Goal: Task Accomplishment & Management: Manage account settings

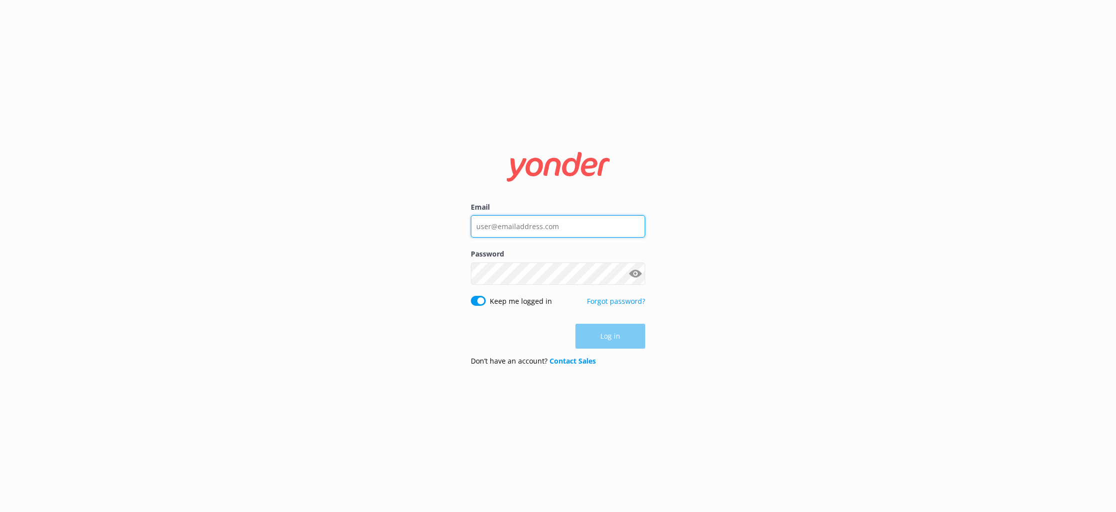
click at [504, 224] on input "Email" at bounding box center [558, 226] width 174 height 22
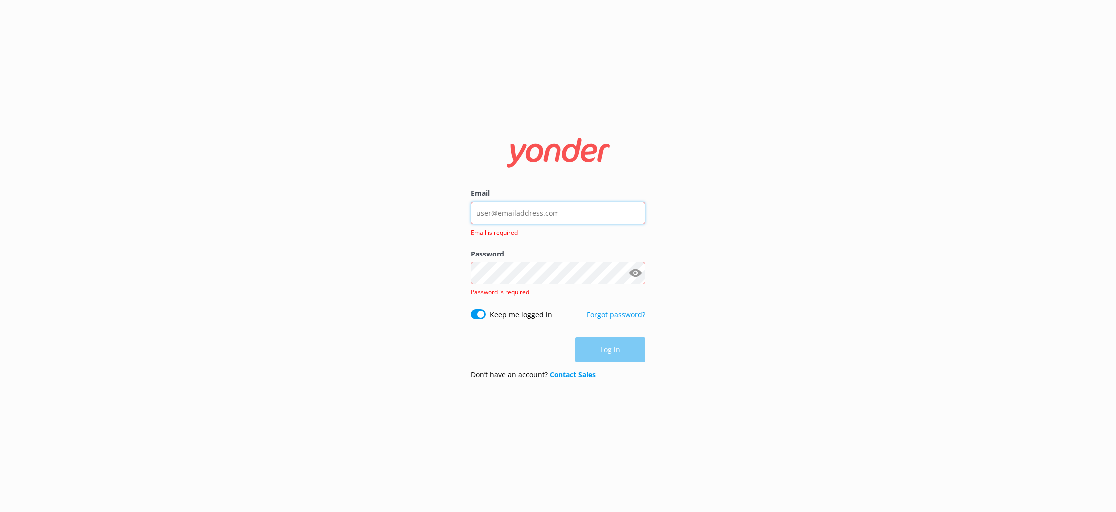
type input "[EMAIL_ADDRESS][DOMAIN_NAME]"
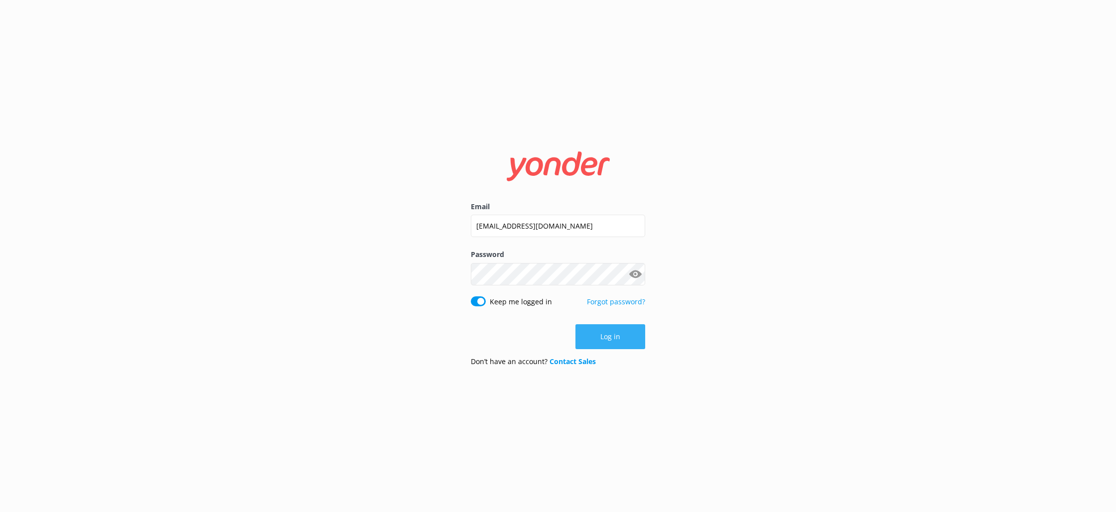
click at [603, 335] on button "Log in" at bounding box center [610, 336] width 70 height 25
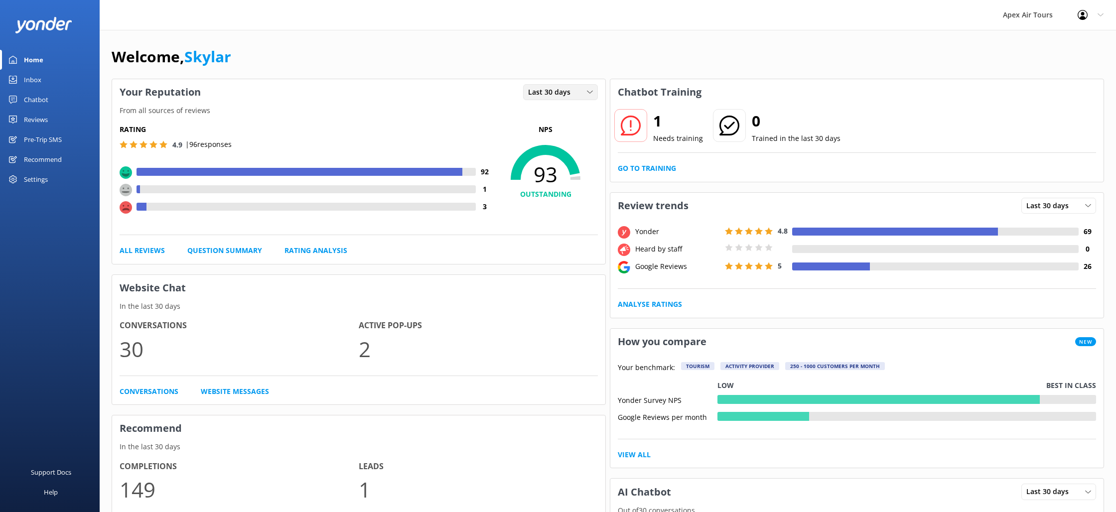
click at [574, 92] on span "Last 30 days" at bounding box center [552, 92] width 48 height 11
click at [566, 113] on link "Last 7 days" at bounding box center [567, 113] width 89 height 20
click at [1049, 207] on span "Last 30 days" at bounding box center [1050, 205] width 48 height 11
click at [1046, 228] on div "Last 7 days" at bounding box center [1042, 226] width 32 height 10
click at [37, 119] on div "Reviews" at bounding box center [36, 120] width 24 height 20
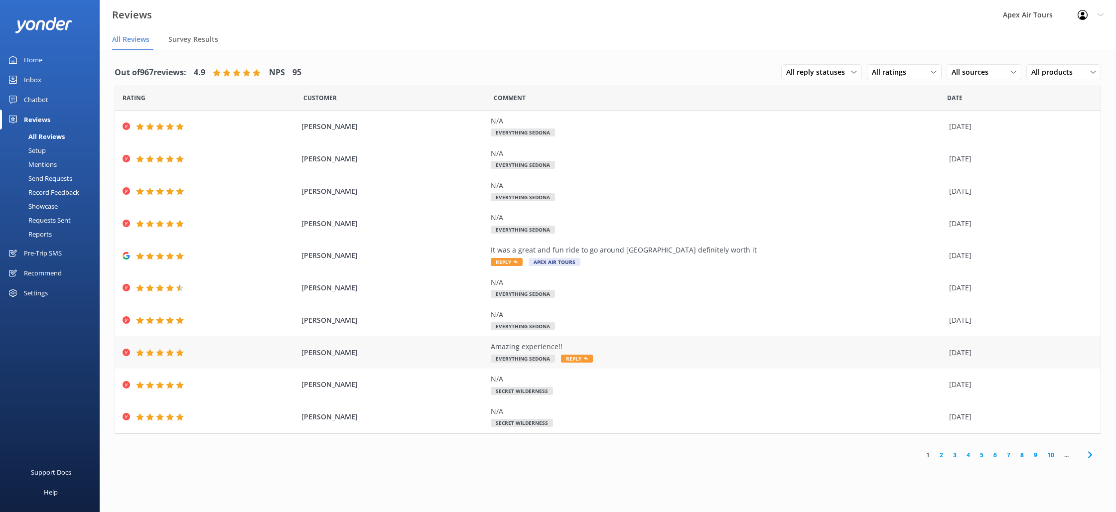
click at [586, 361] on span "Reply" at bounding box center [577, 359] width 32 height 8
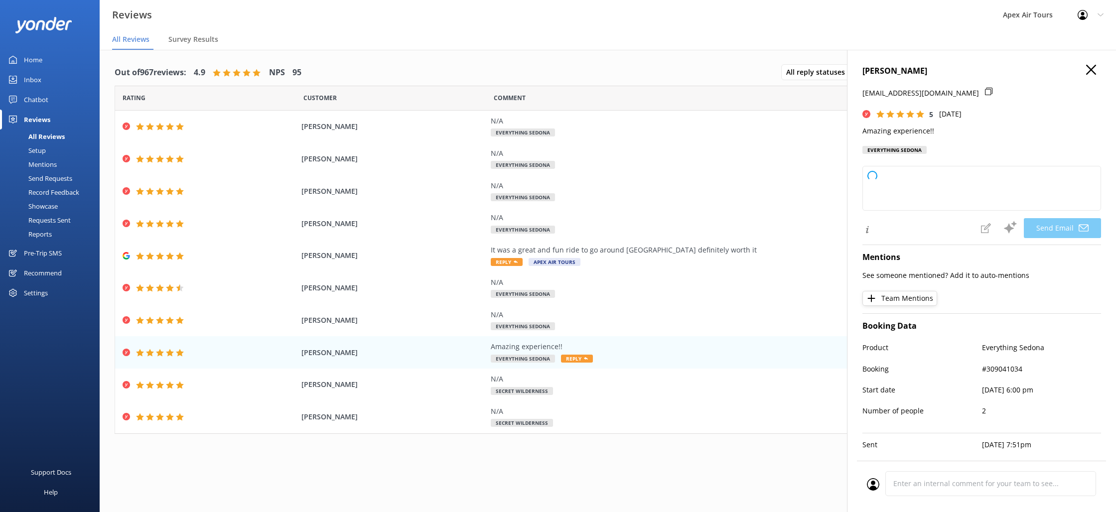
type textarea "Thank you so much, Dennica! We're thrilled to hear you had an amazing experienc…"
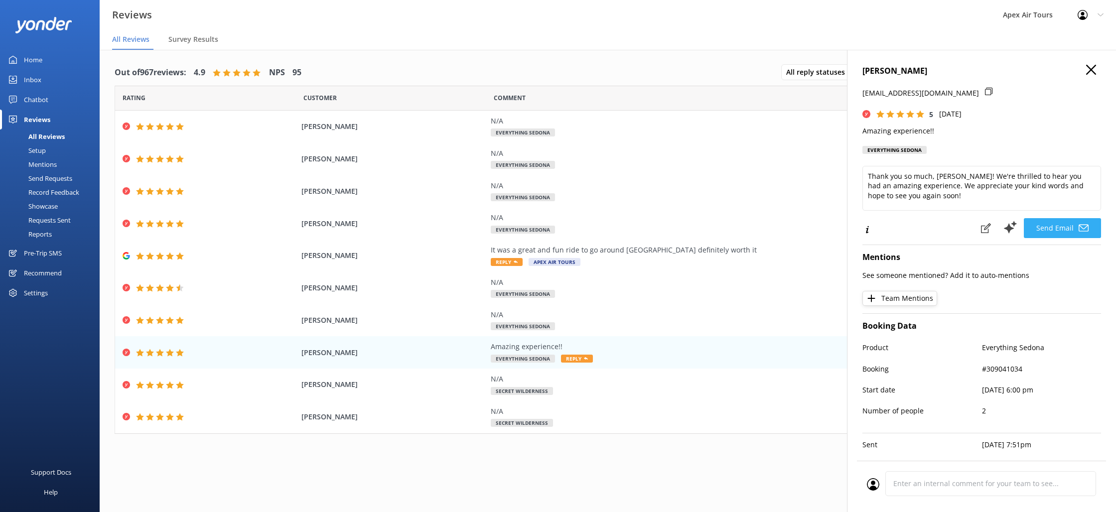
click at [1060, 230] on button "Send Email" at bounding box center [1061, 228] width 77 height 20
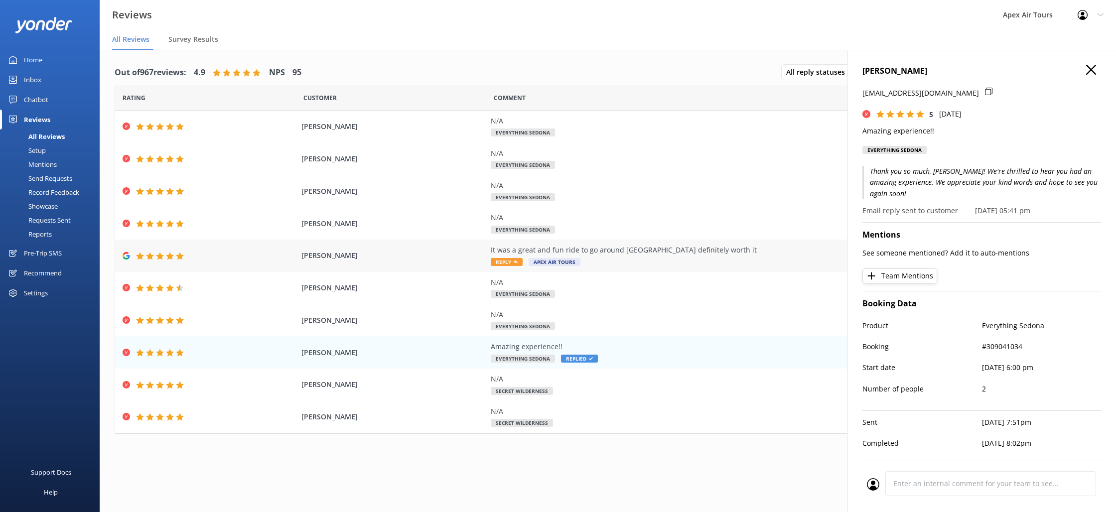
click at [512, 263] on span "Reply" at bounding box center [507, 262] width 32 height 8
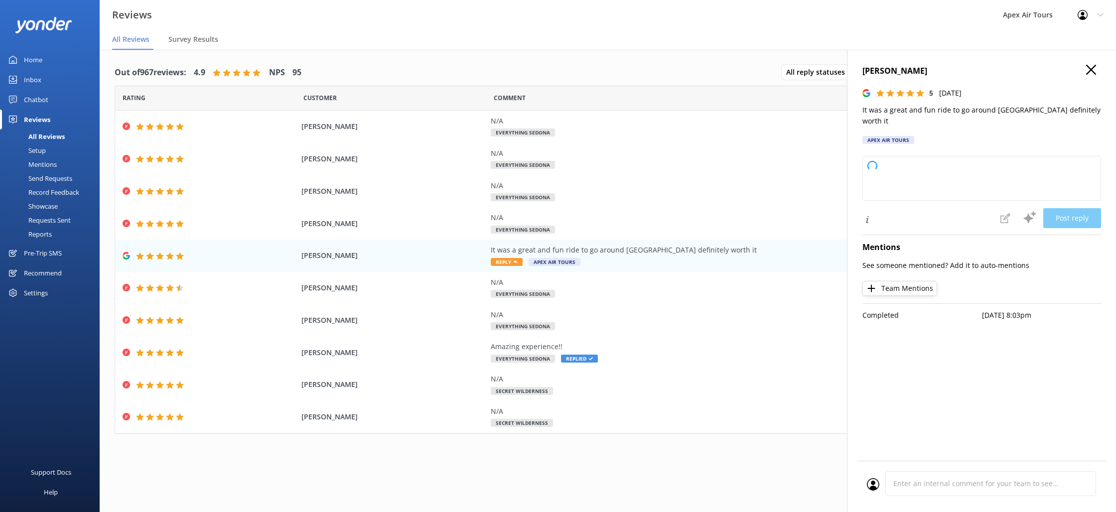
type textarea "Thank you so much for your wonderful review! We're thrilled to hear you had a g…"
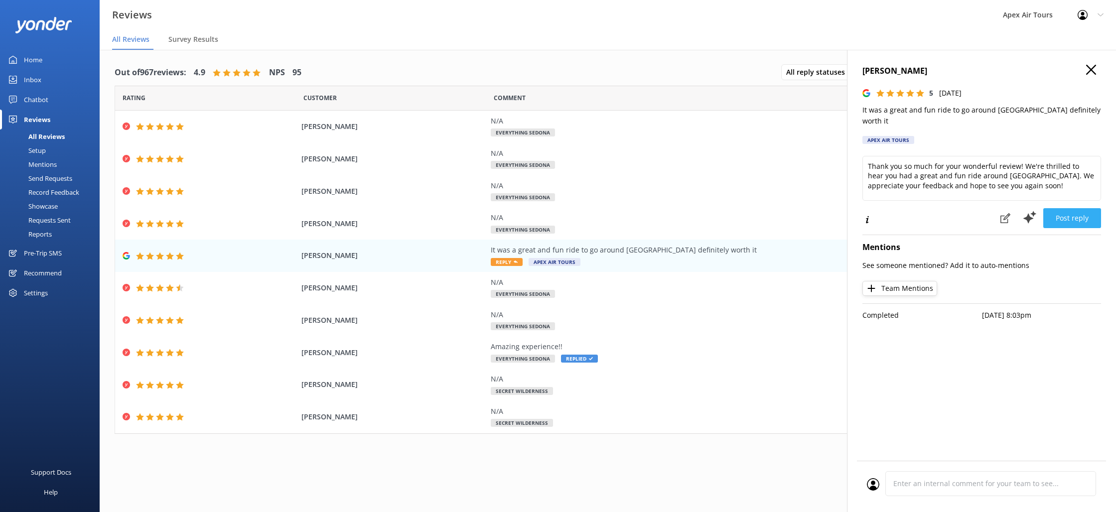
click at [1079, 210] on button "Post reply" at bounding box center [1072, 218] width 58 height 20
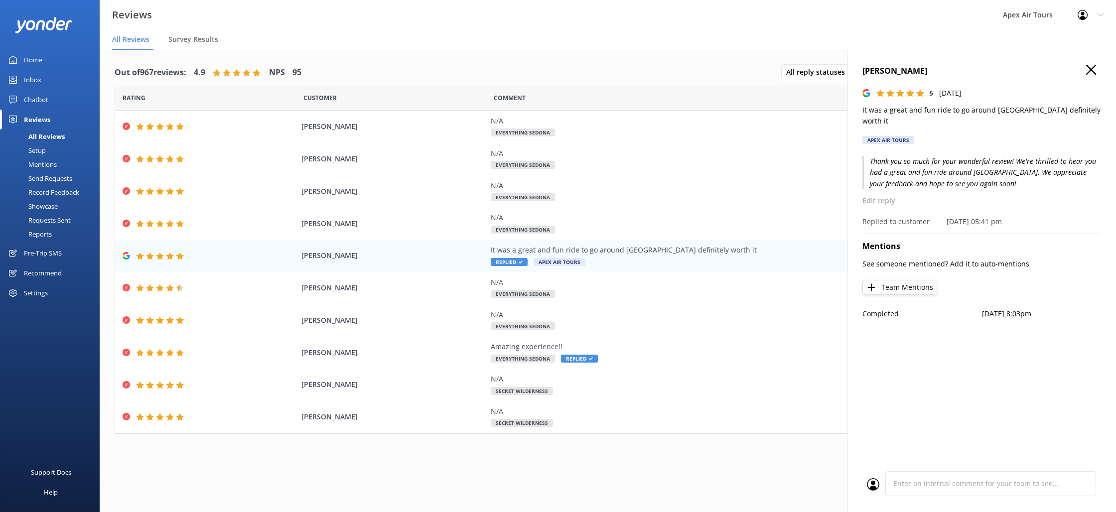
click at [1088, 70] on icon "button" at bounding box center [1091, 70] width 10 height 10
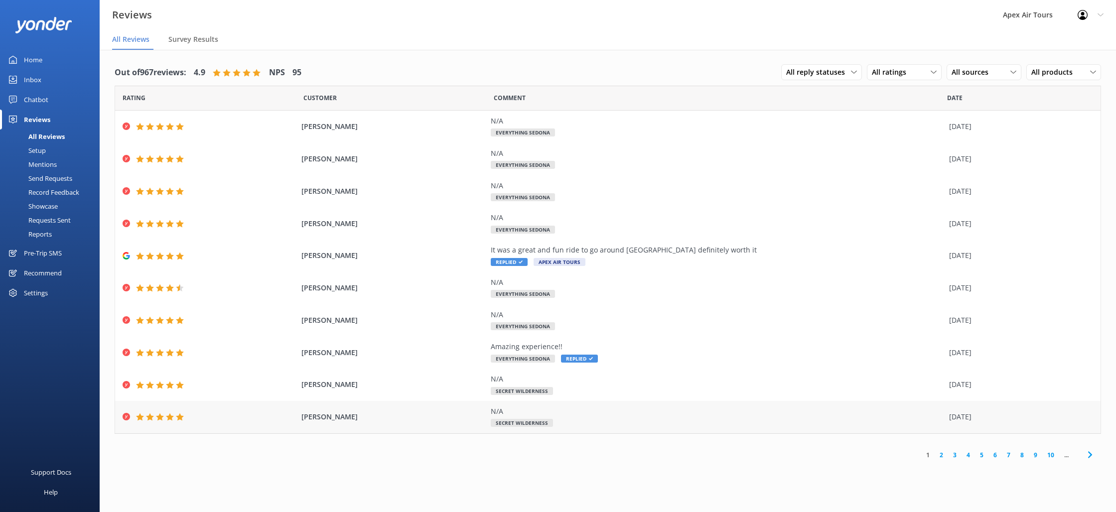
scroll to position [20, 0]
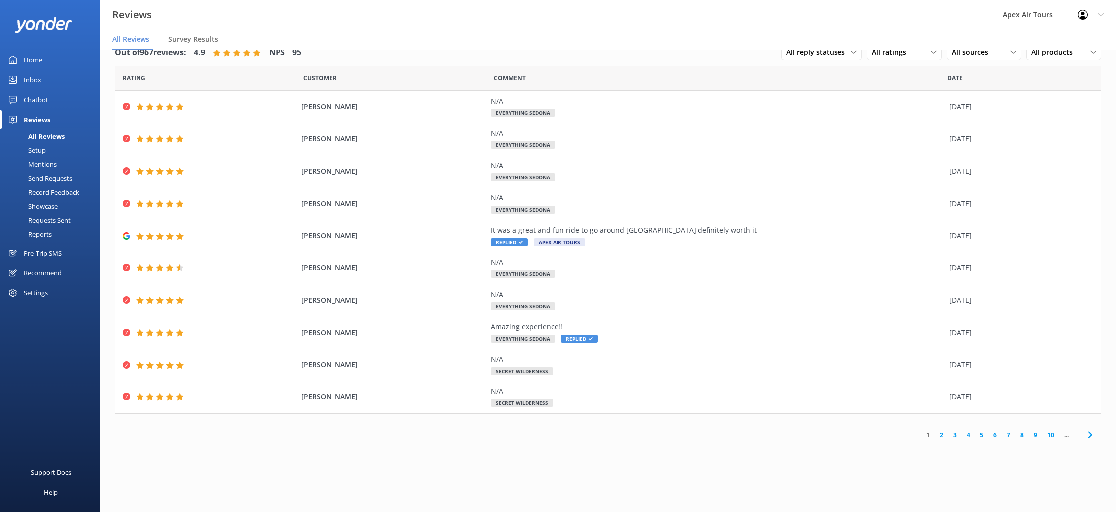
click at [942, 436] on link "2" at bounding box center [940, 434] width 13 height 9
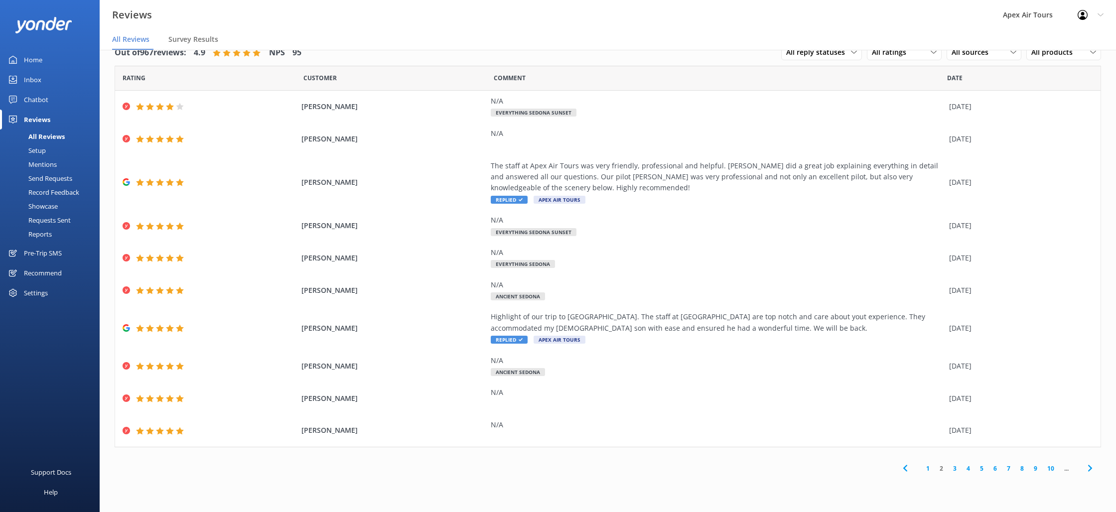
click at [952, 471] on link "3" at bounding box center [954, 468] width 13 height 9
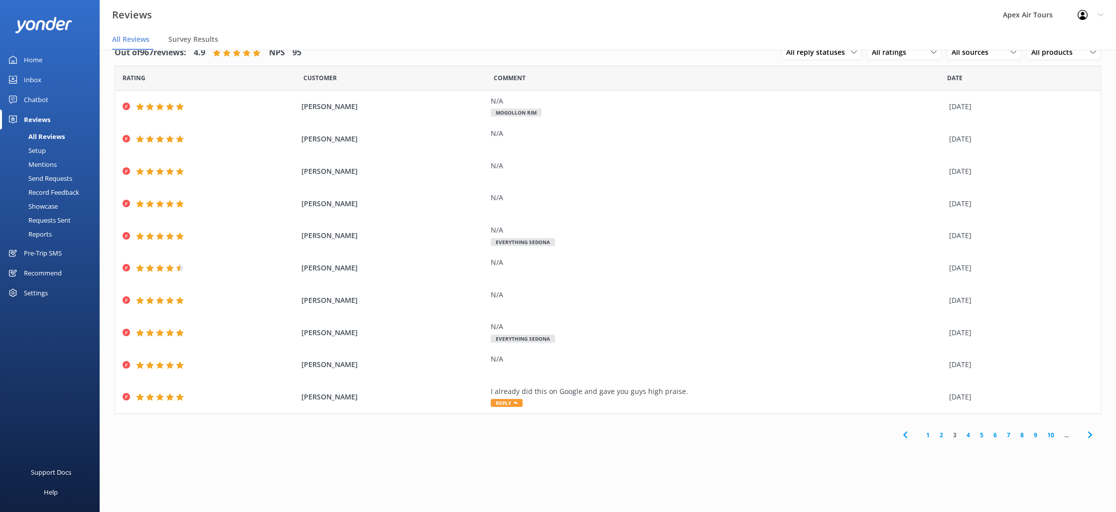
click at [929, 437] on link "1" at bounding box center [927, 434] width 13 height 9
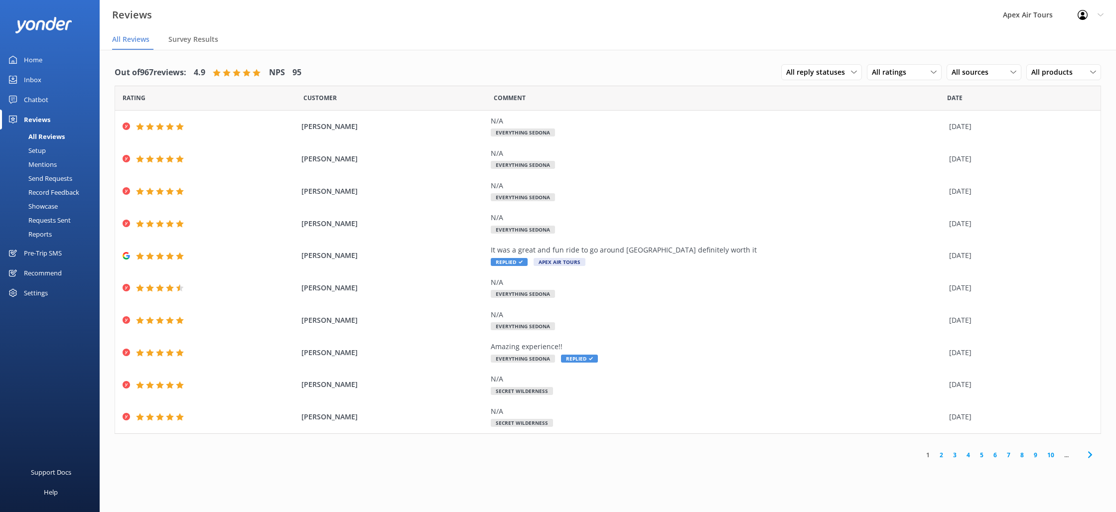
click at [38, 151] on div "Setup" at bounding box center [26, 150] width 40 height 14
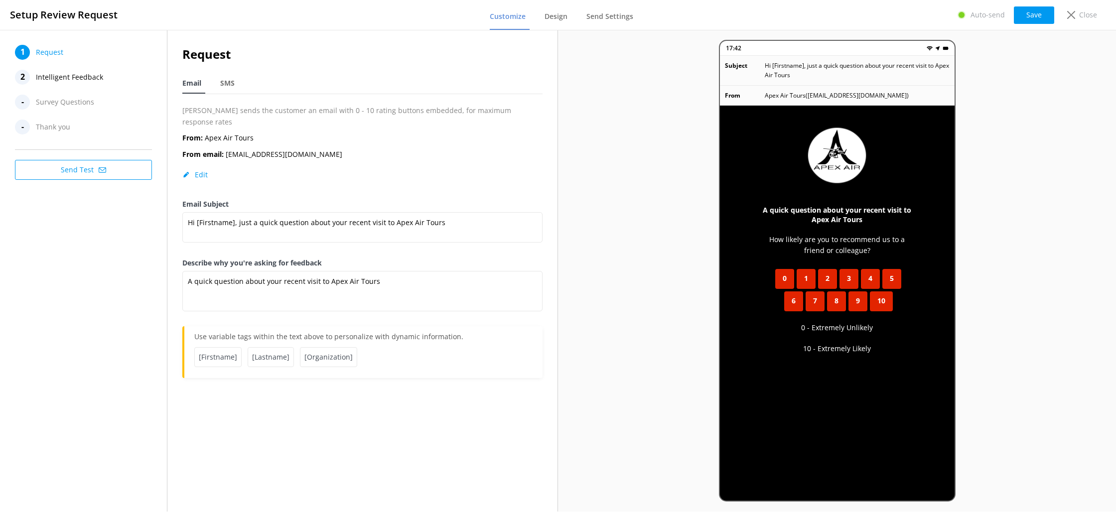
click at [20, 78] on div "2" at bounding box center [22, 77] width 15 height 15
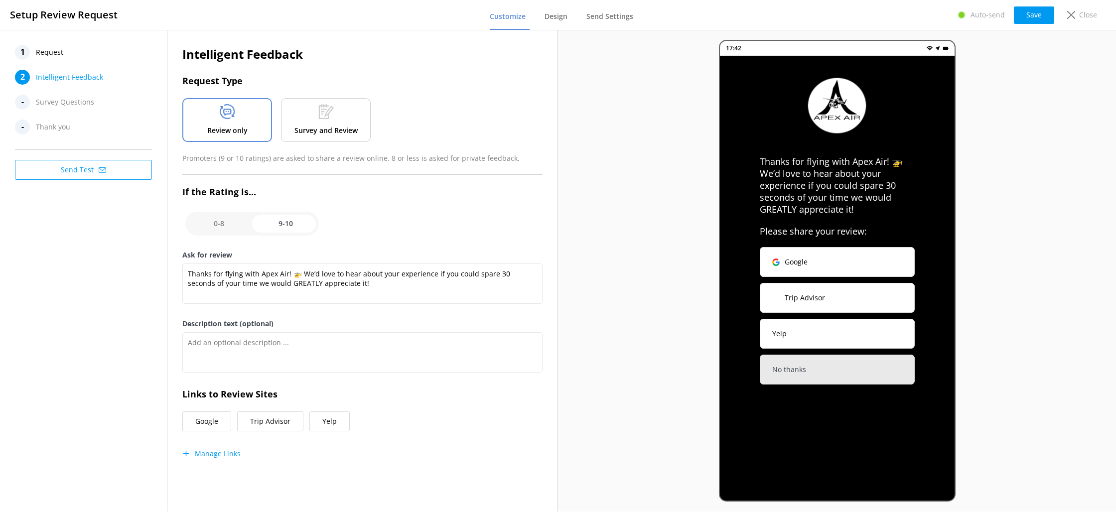
click at [23, 54] on div "1" at bounding box center [22, 52] width 15 height 15
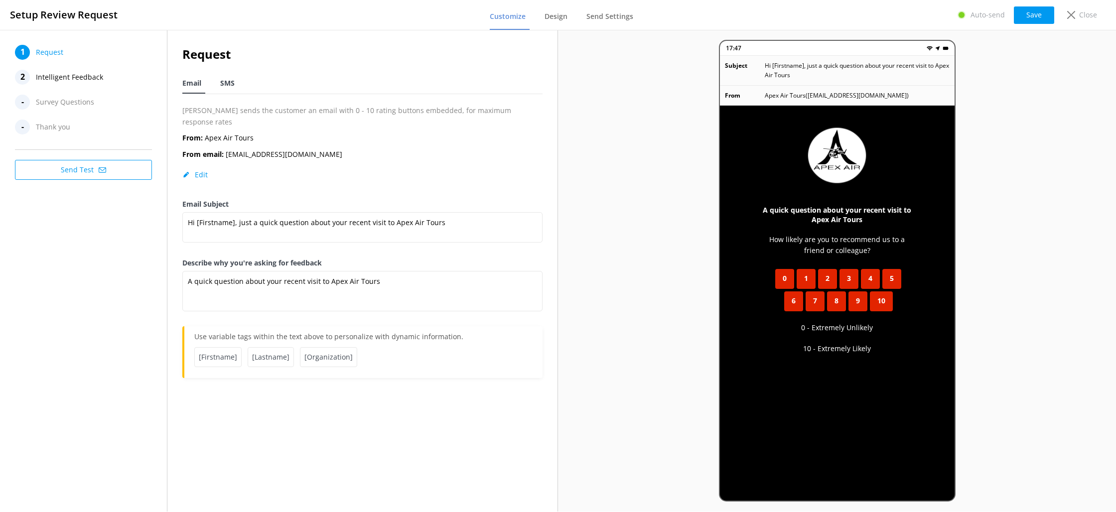
click at [226, 85] on span "SMS" at bounding box center [227, 83] width 14 height 10
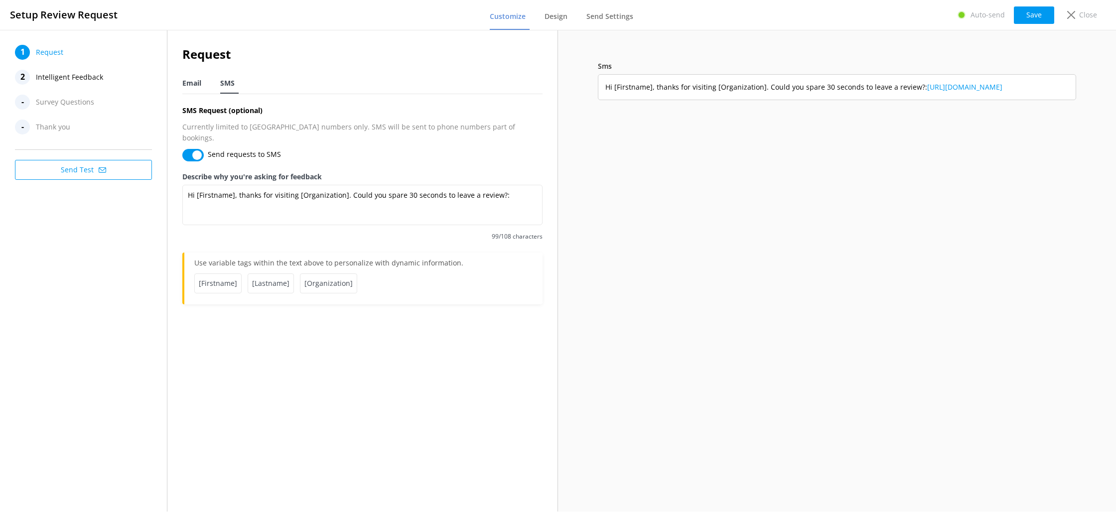
click at [199, 86] on span "Email" at bounding box center [191, 83] width 19 height 10
type textarea "A quick question about your recent visit to Apex Air Tours"
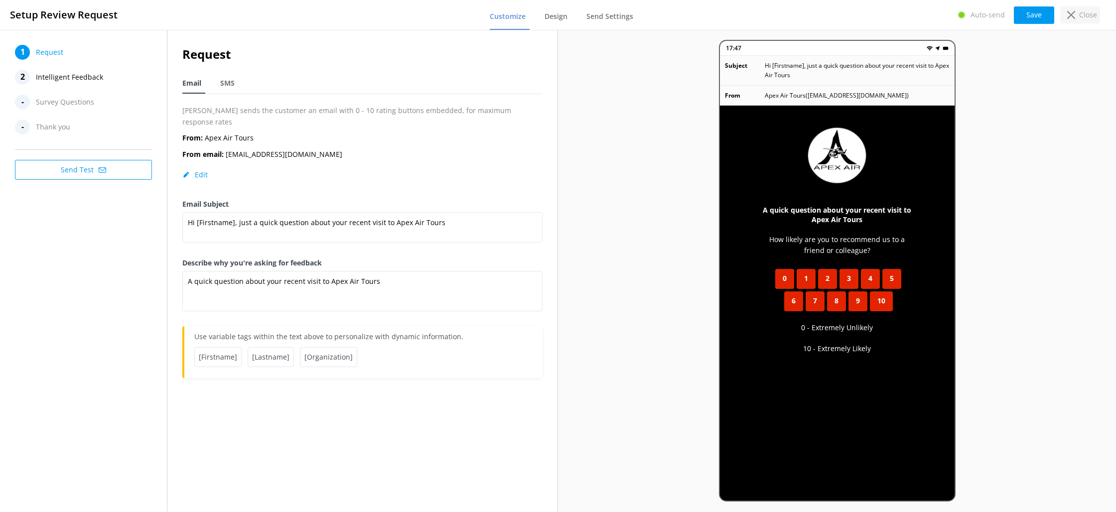
click at [1087, 17] on p "Close" at bounding box center [1088, 14] width 18 height 11
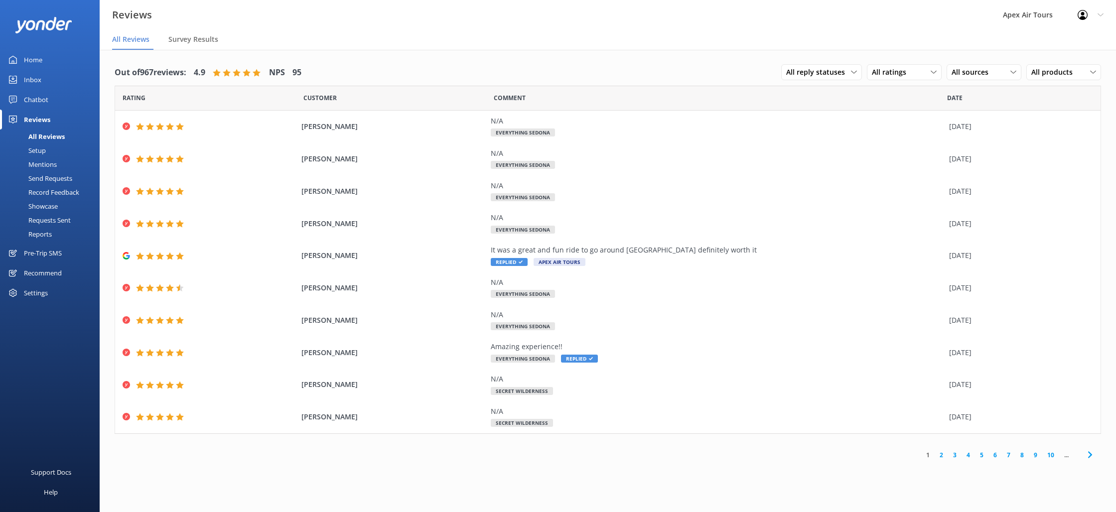
click at [42, 207] on div "Showcase" at bounding box center [32, 206] width 52 height 14
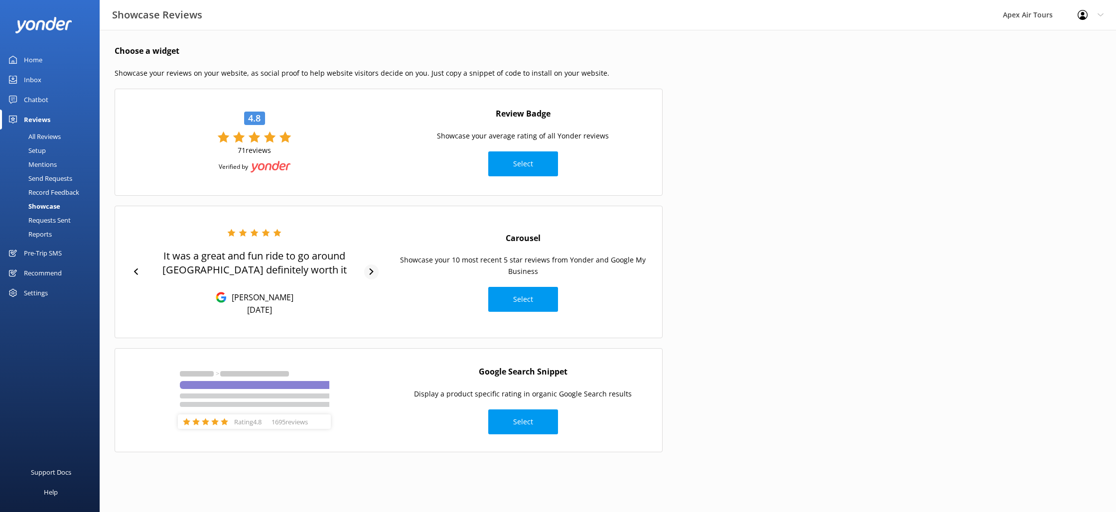
click at [372, 270] on icon at bounding box center [371, 271] width 6 height 6
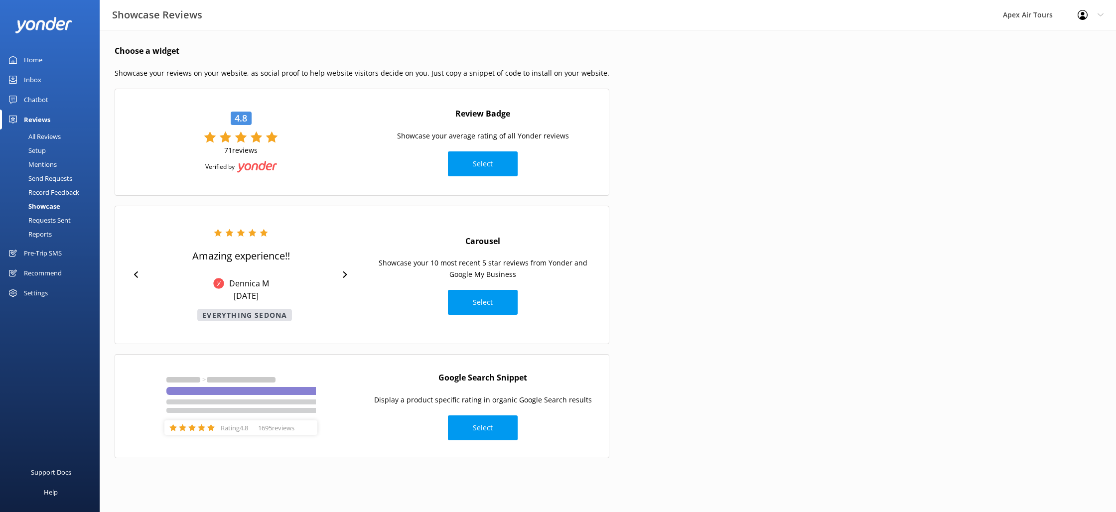
click at [372, 270] on p "Showcase your 10 most recent 5 star reviews from Yonder and Google My Business" at bounding box center [483, 268] width 232 height 22
click at [341, 275] on div at bounding box center [345, 274] width 14 height 15
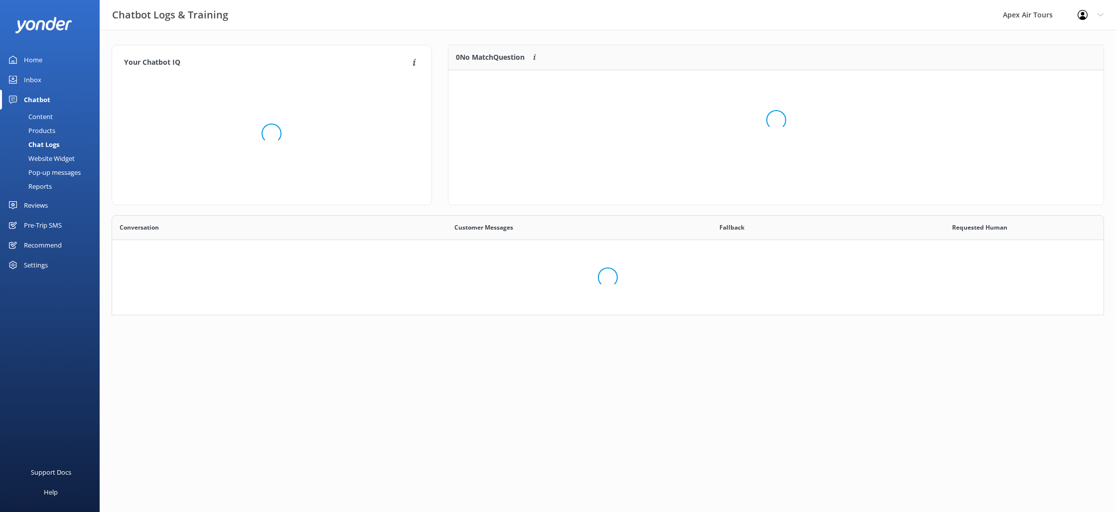
scroll to position [349, 991]
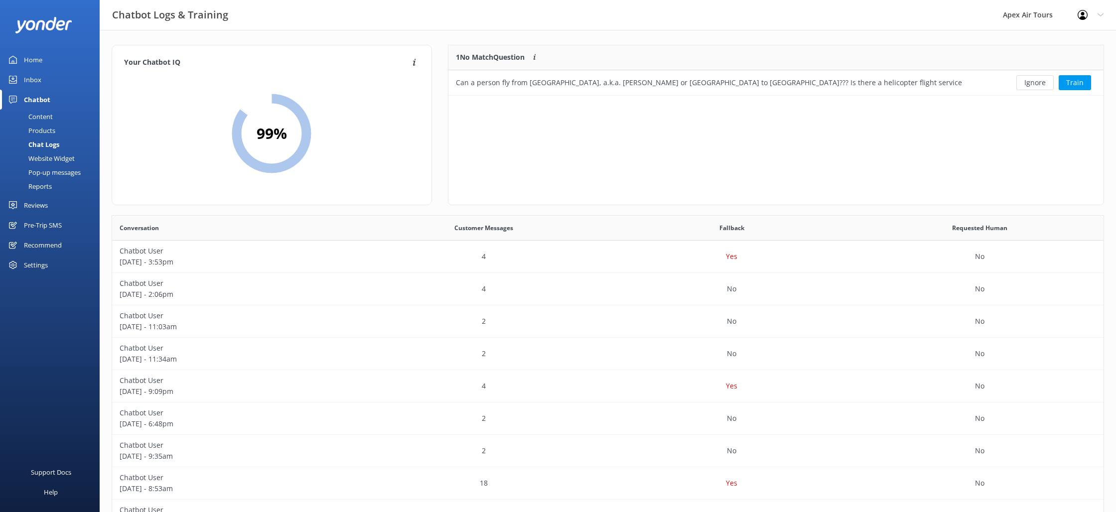
click at [29, 269] on div "Settings" at bounding box center [36, 265] width 24 height 20
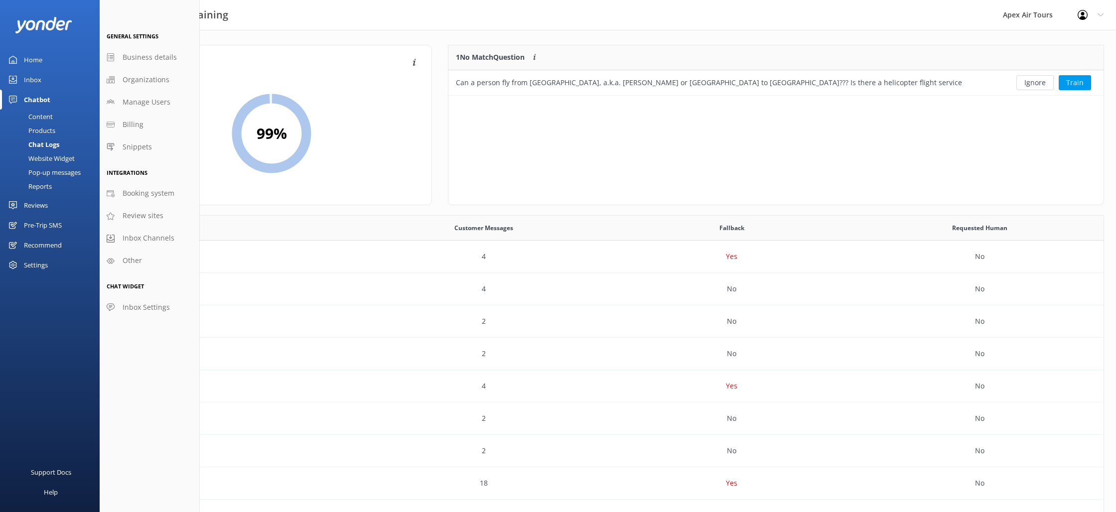
click at [1087, 16] on div at bounding box center [1085, 15] width 16 height 10
click at [1064, 42] on link "Profile Settings" at bounding box center [1067, 42] width 100 height 25
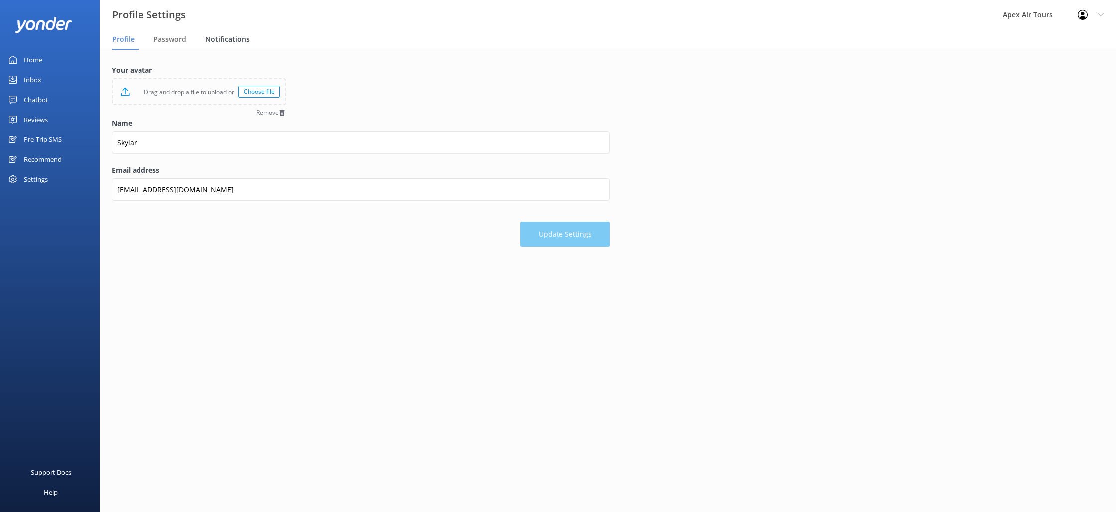
click at [237, 40] on span "Notifications" at bounding box center [227, 39] width 44 height 10
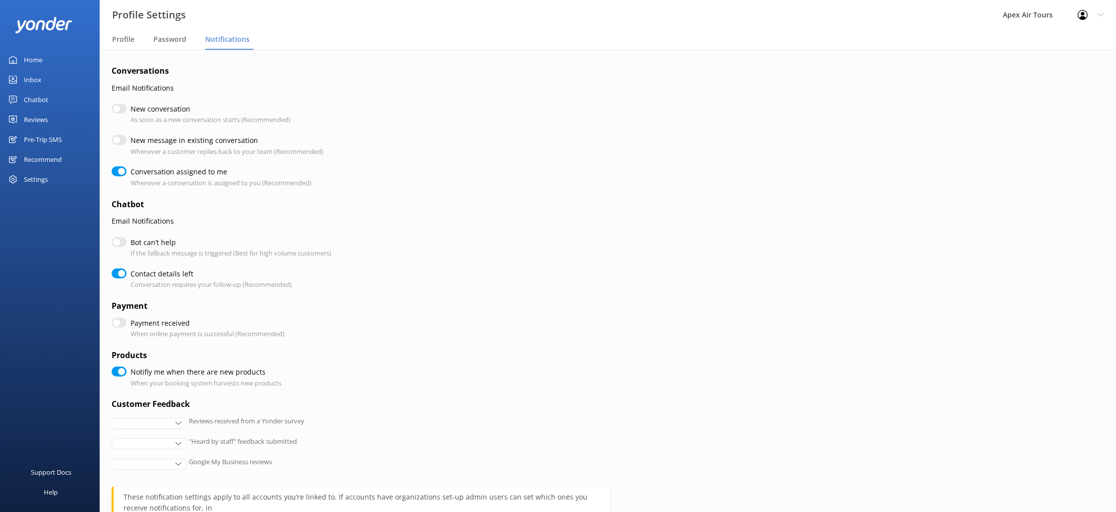
checkbox input "true"
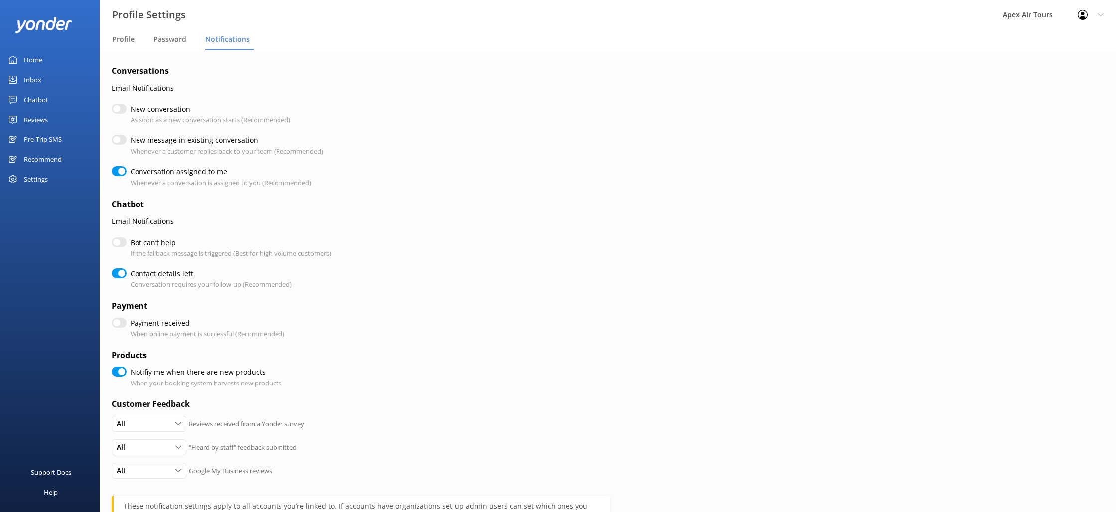
click at [122, 172] on input "Conversation assigned to me" at bounding box center [119, 171] width 15 height 10
checkbox input "false"
checkbox input "true"
click at [37, 116] on div "Reviews" at bounding box center [36, 120] width 24 height 20
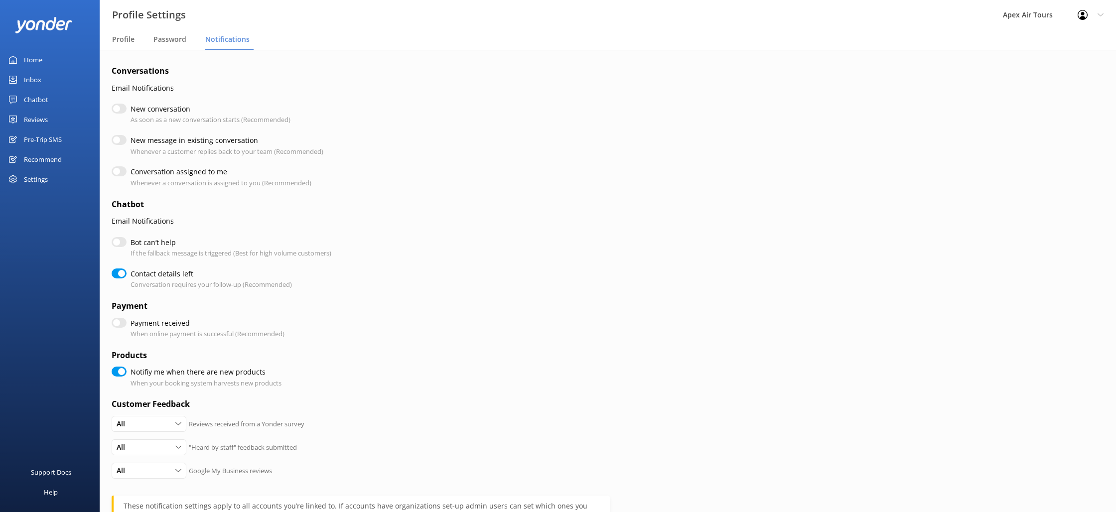
scroll to position [141, 0]
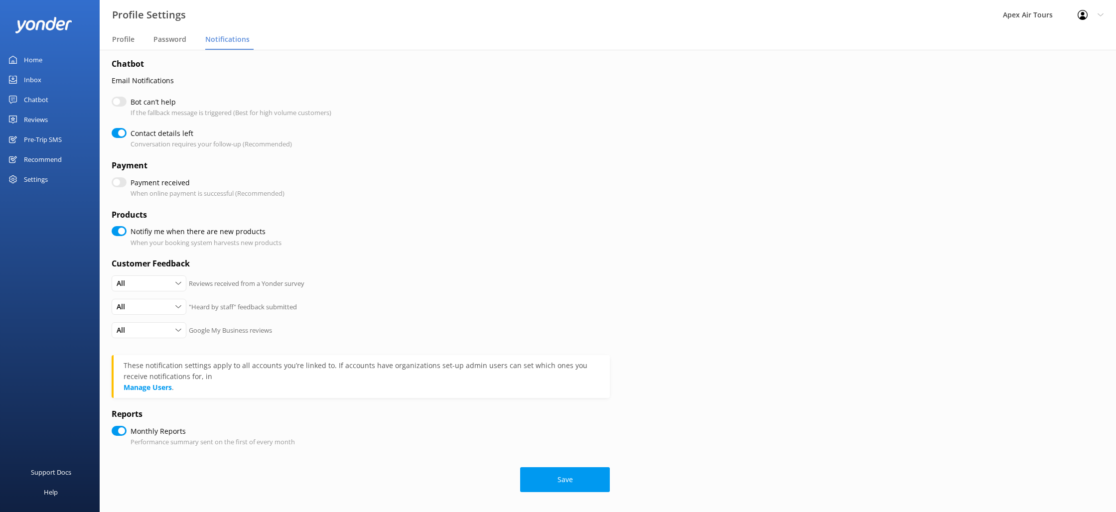
click at [561, 480] on button "Save" at bounding box center [565, 479] width 90 height 25
checkbox input "true"
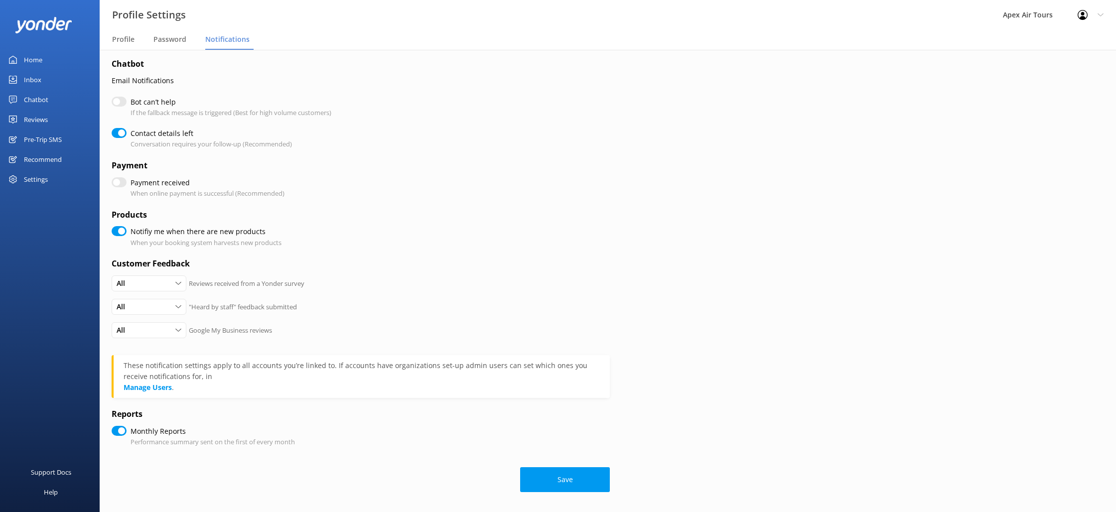
checkbox input "true"
